Goal: Information Seeking & Learning: Learn about a topic

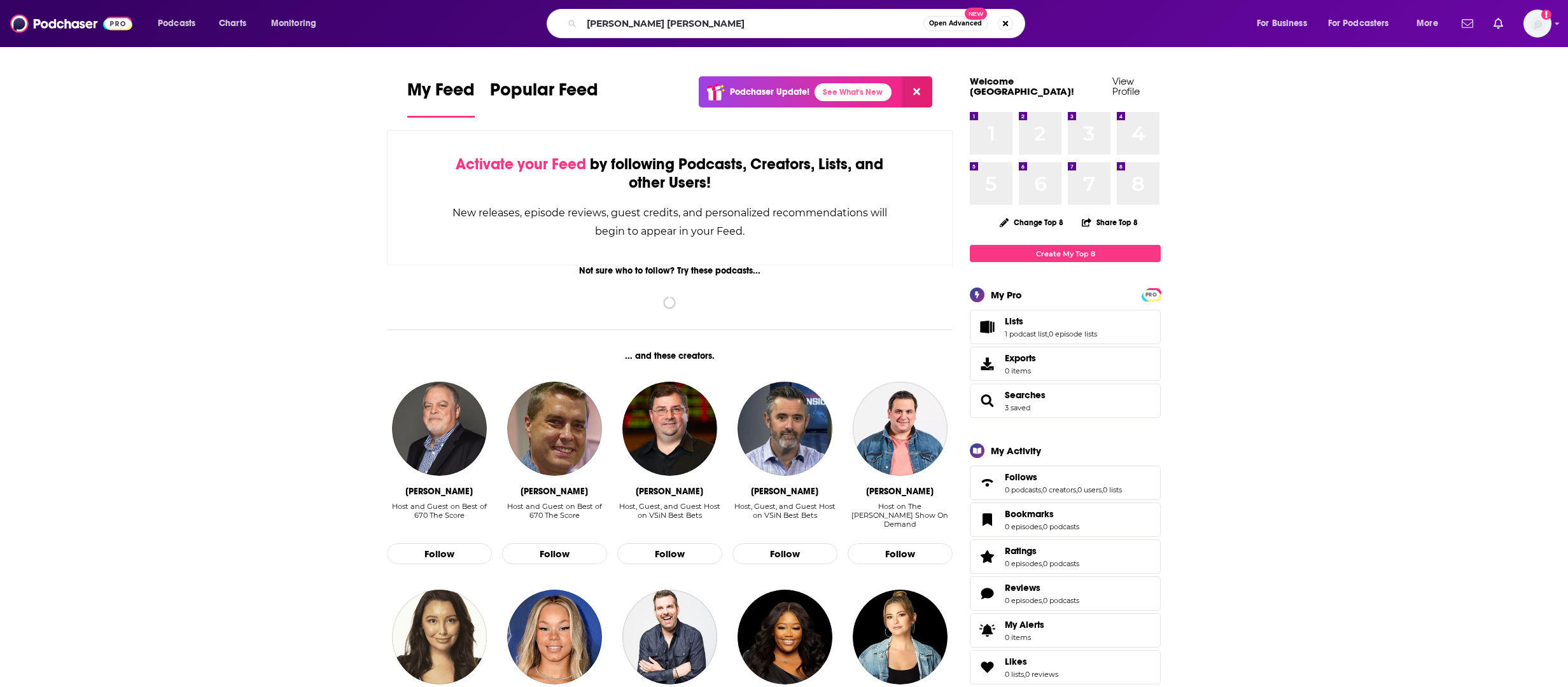
type input "[PERSON_NAME] [PERSON_NAME]"
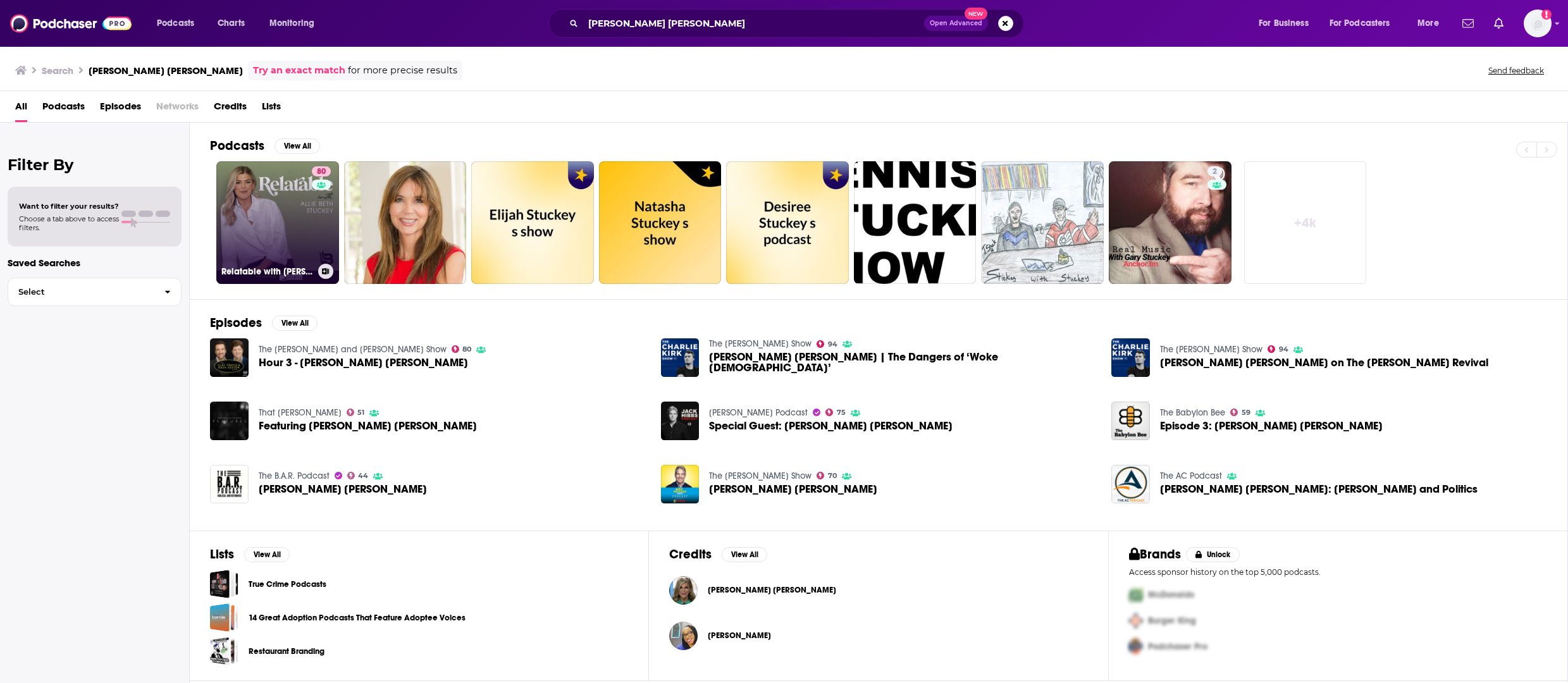
click at [283, 209] on link "80 Relatable with [PERSON_NAME] [PERSON_NAME]" at bounding box center [278, 223] width 123 height 123
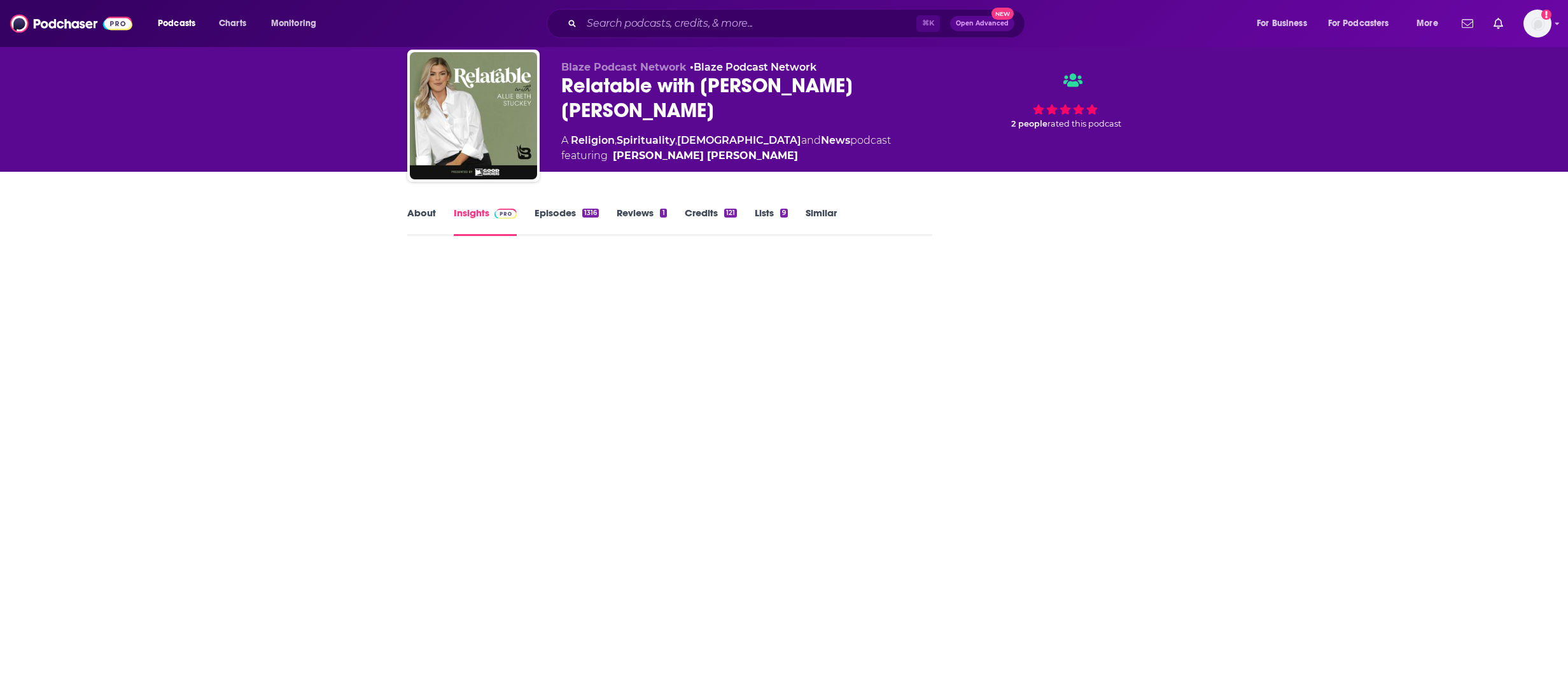
scroll to position [50, 0]
